Goal: Use online tool/utility: Utilize a website feature to perform a specific function

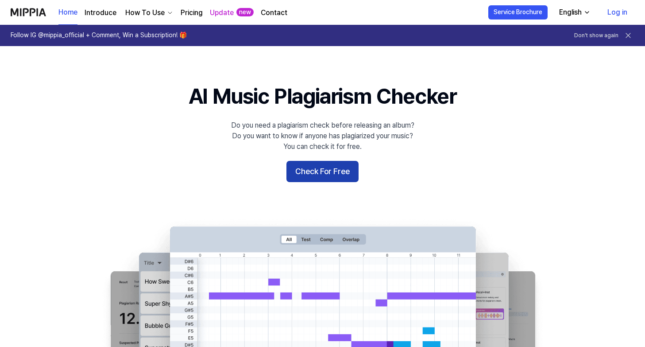
click at [325, 178] on button "Check For Free" at bounding box center [322, 171] width 72 height 21
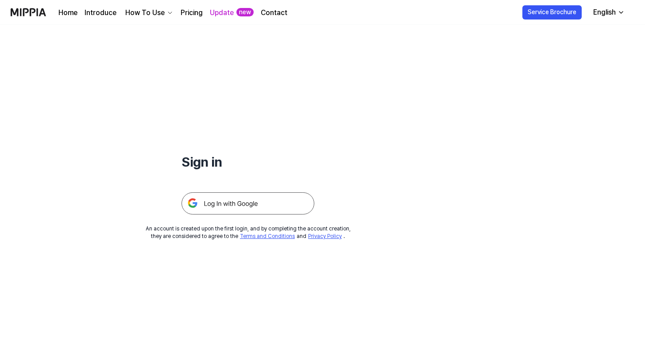
click at [260, 205] on img at bounding box center [248, 203] width 133 height 22
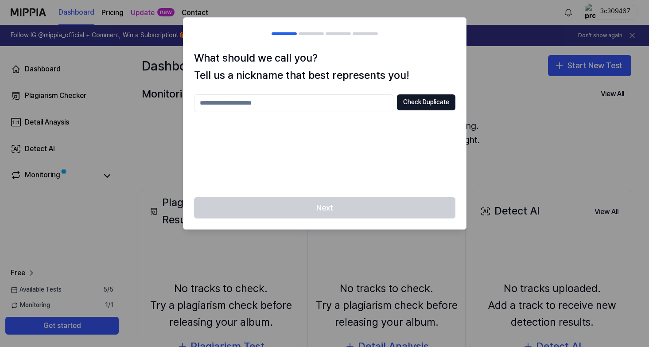
click at [316, 105] on input "text" at bounding box center [293, 103] width 199 height 18
type input "*****"
click at [409, 107] on button "Check Duplicate" at bounding box center [426, 102] width 58 height 16
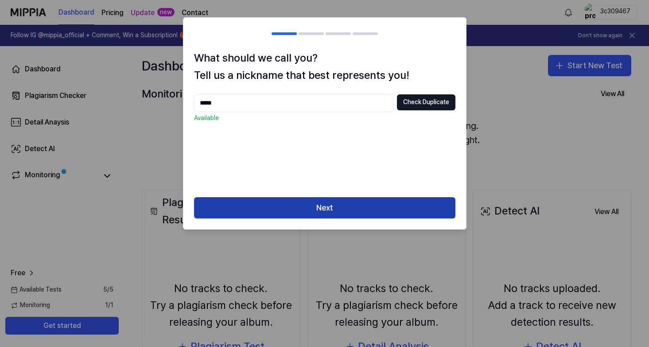
click at [343, 209] on button "Next" at bounding box center [324, 207] width 261 height 21
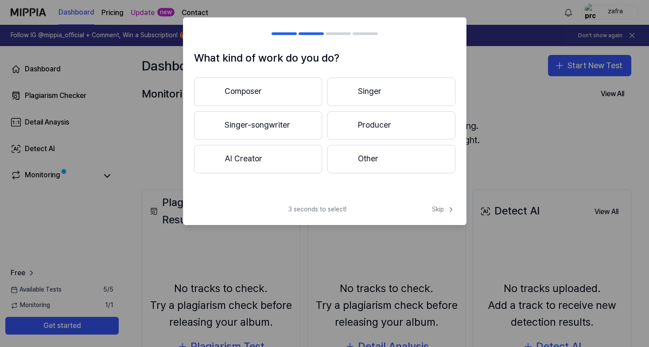
click at [372, 163] on button "Other" at bounding box center [391, 159] width 128 height 28
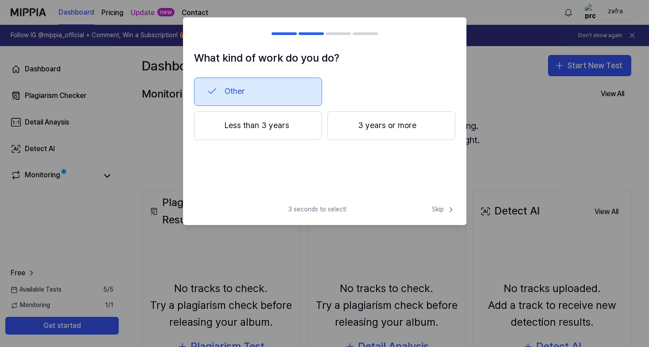
click at [398, 132] on button "3 years or more" at bounding box center [391, 125] width 128 height 29
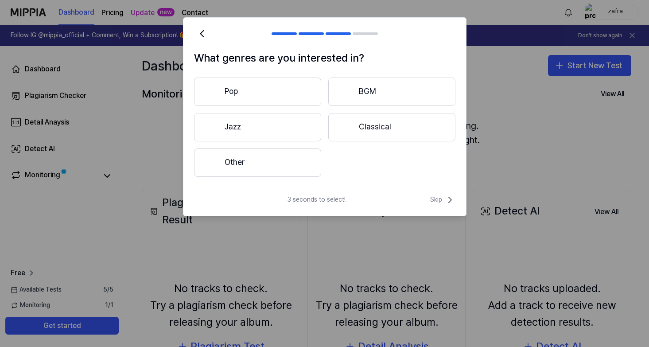
click at [287, 157] on button "Other" at bounding box center [257, 162] width 127 height 28
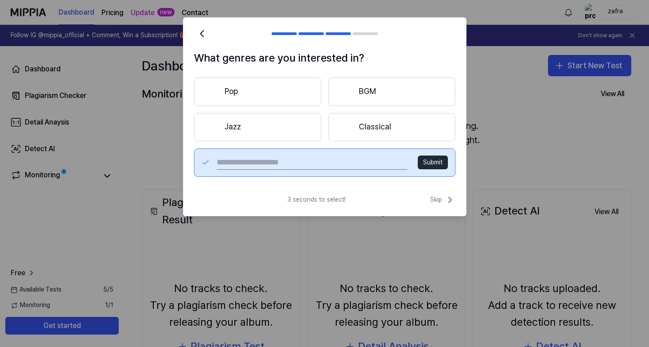
click at [426, 162] on button "Submit" at bounding box center [433, 162] width 30 height 14
click at [435, 160] on button "Submit" at bounding box center [433, 162] width 30 height 14
click at [346, 157] on input "text" at bounding box center [312, 162] width 190 height 14
type input "**********"
click at [439, 163] on button "Submit" at bounding box center [433, 162] width 30 height 14
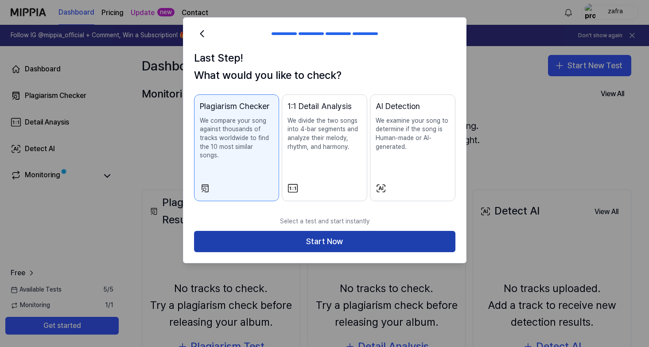
click at [307, 231] on button "Start Now" at bounding box center [324, 241] width 261 height 21
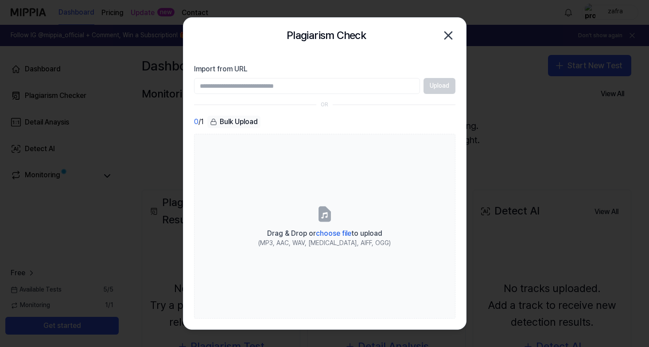
paste input "**********"
type input "**********"
click at [437, 87] on button "Upload" at bounding box center [439, 86] width 32 height 16
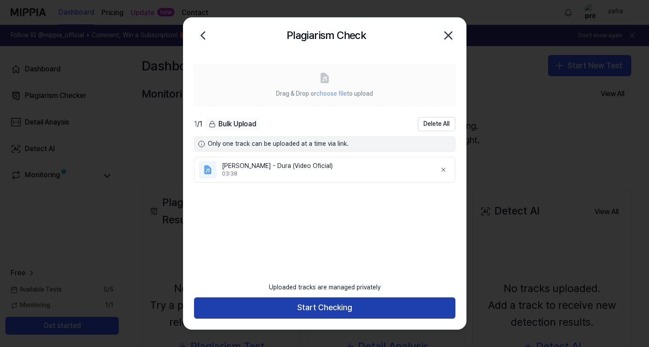
click at [300, 306] on button "Start Checking" at bounding box center [324, 307] width 261 height 21
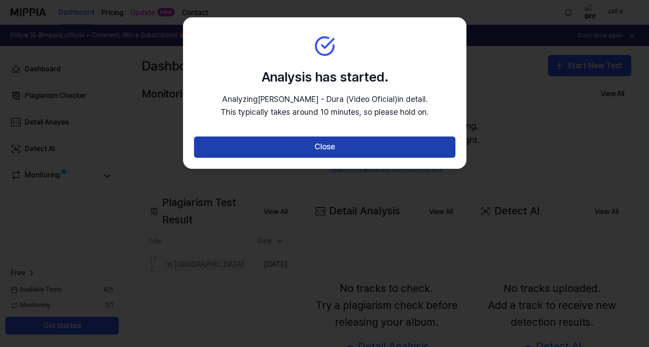
click at [364, 148] on button "Close" at bounding box center [324, 146] width 261 height 21
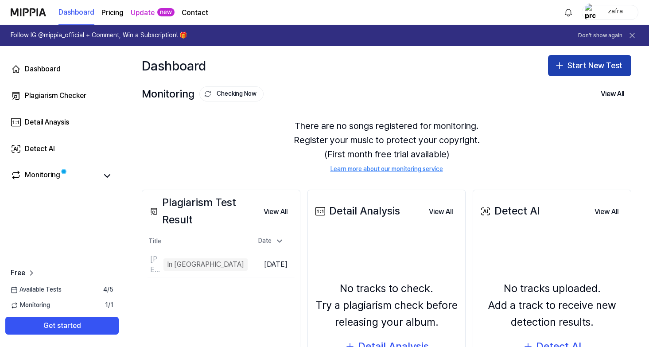
click at [572, 58] on button "Start New Test" at bounding box center [589, 65] width 83 height 21
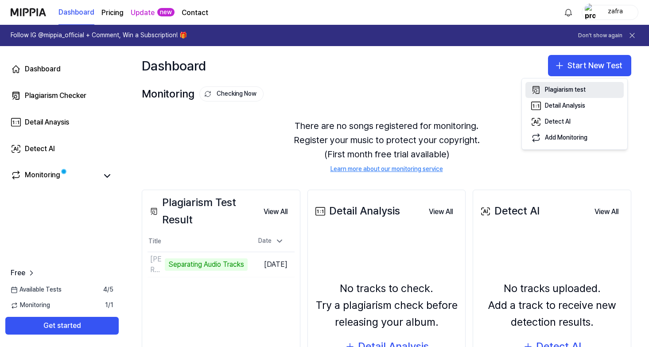
click at [572, 88] on div "Plagiarism test" at bounding box center [565, 89] width 41 height 9
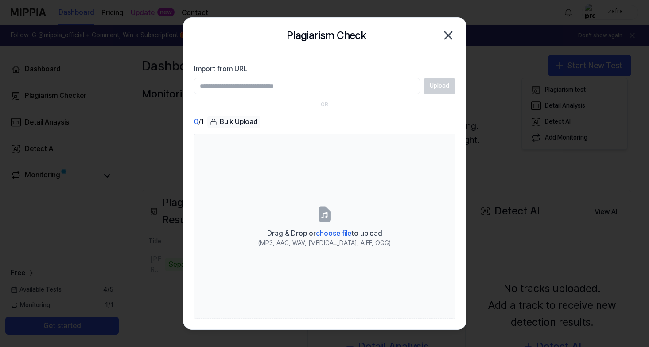
paste input "**********"
type input "**********"
click at [439, 90] on button "Upload" at bounding box center [439, 86] width 32 height 16
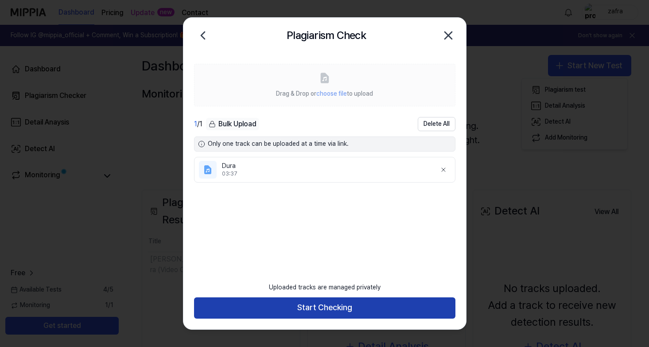
click at [339, 309] on button "Start Checking" at bounding box center [324, 307] width 261 height 21
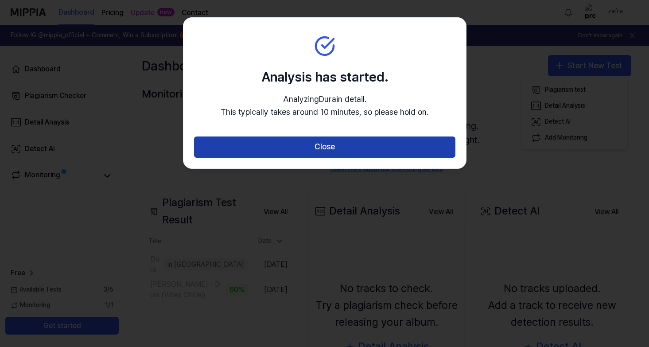
click at [294, 137] on button "Close" at bounding box center [324, 146] width 261 height 21
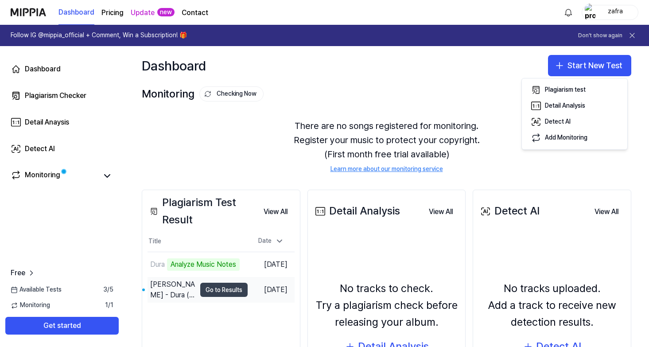
click at [231, 297] on button "Go to Results" at bounding box center [223, 290] width 47 height 14
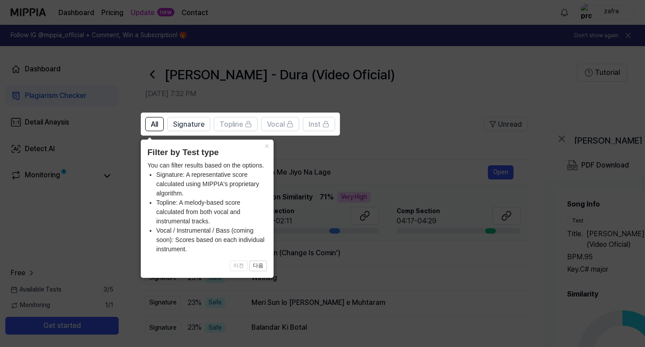
click at [403, 124] on icon at bounding box center [324, 173] width 649 height 347
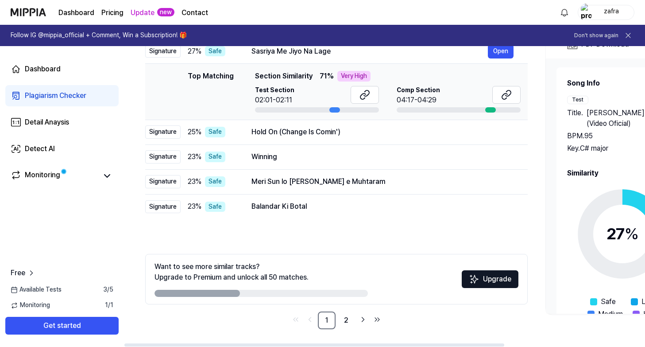
scroll to position [121, 0]
click at [346, 321] on link "2" at bounding box center [346, 320] width 18 height 18
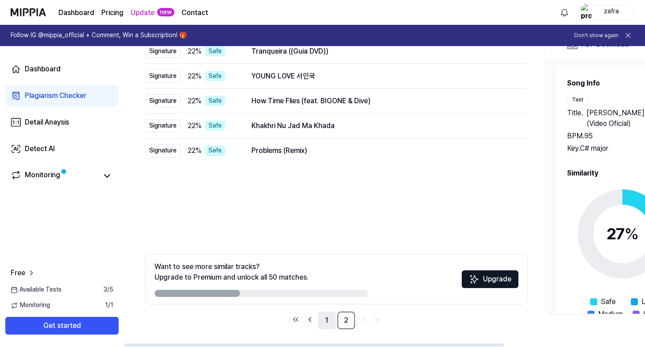
scroll to position [121, 0]
click at [325, 319] on link "1" at bounding box center [327, 320] width 18 height 18
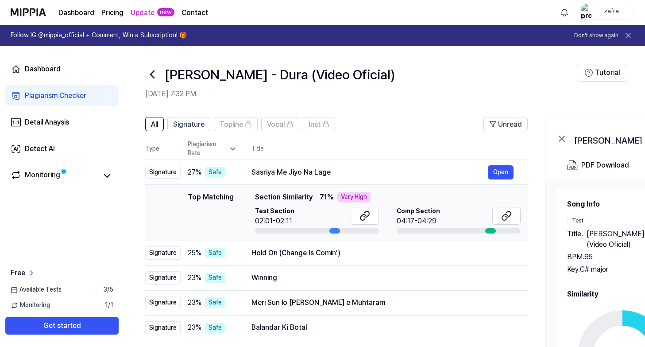
click at [150, 75] on icon at bounding box center [152, 74] width 14 height 14
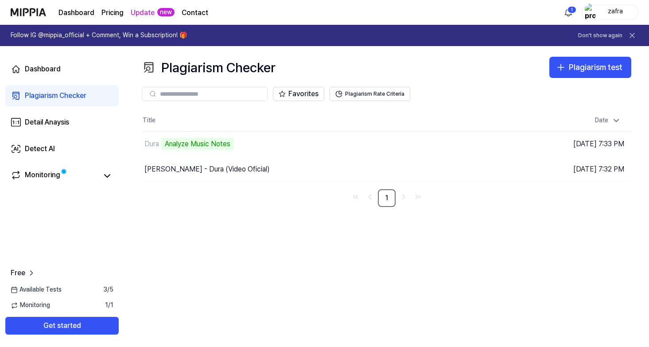
click at [45, 88] on link "Plagiarism Checker" at bounding box center [61, 95] width 113 height 21
click at [44, 94] on div "Plagiarism Checker" at bounding box center [56, 95] width 62 height 11
click at [60, 97] on div "Plagiarism Checker" at bounding box center [56, 95] width 62 height 11
click at [31, 69] on div "Dashboard" at bounding box center [43, 69] width 36 height 11
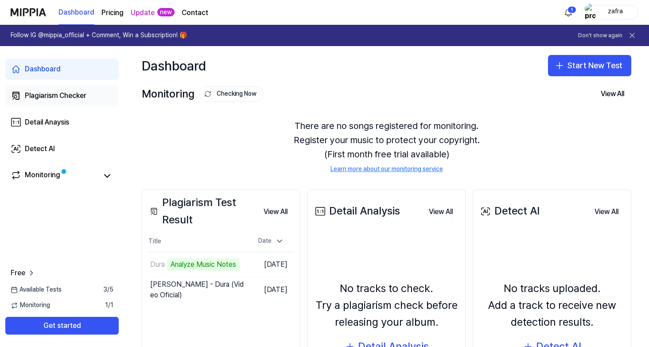
click at [38, 89] on link "Plagiarism Checker" at bounding box center [61, 95] width 113 height 21
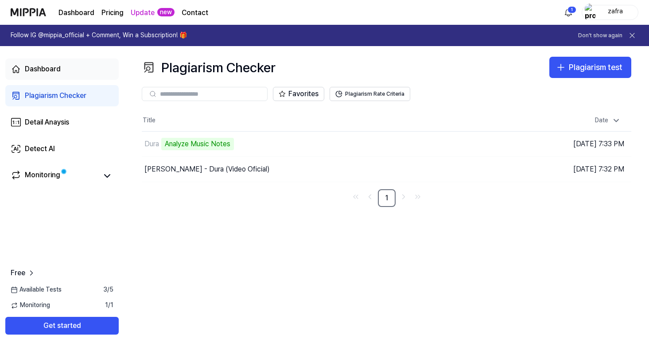
click at [42, 66] on div "Dashboard" at bounding box center [43, 69] width 36 height 11
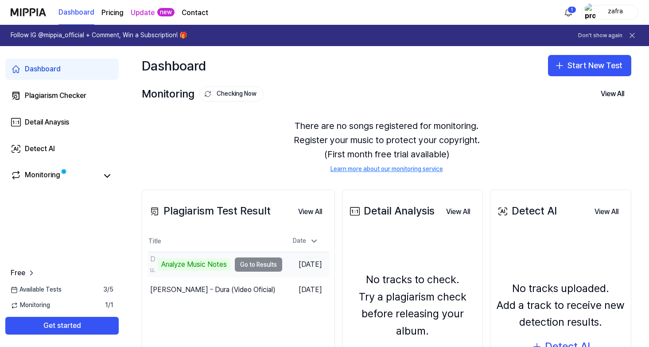
click at [221, 271] on td "Dura Analyze Music Notes Go to Results" at bounding box center [214, 264] width 135 height 25
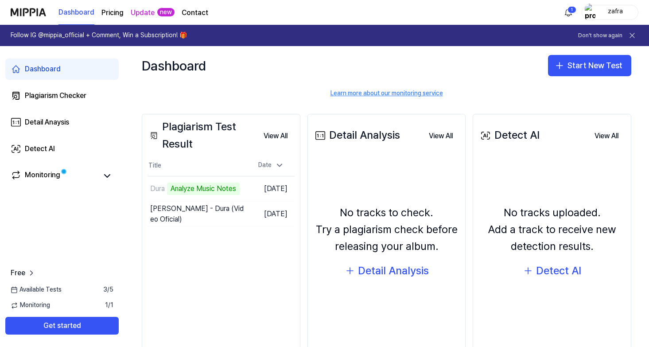
scroll to position [75, 0]
